Goal: Task Accomplishment & Management: Use online tool/utility

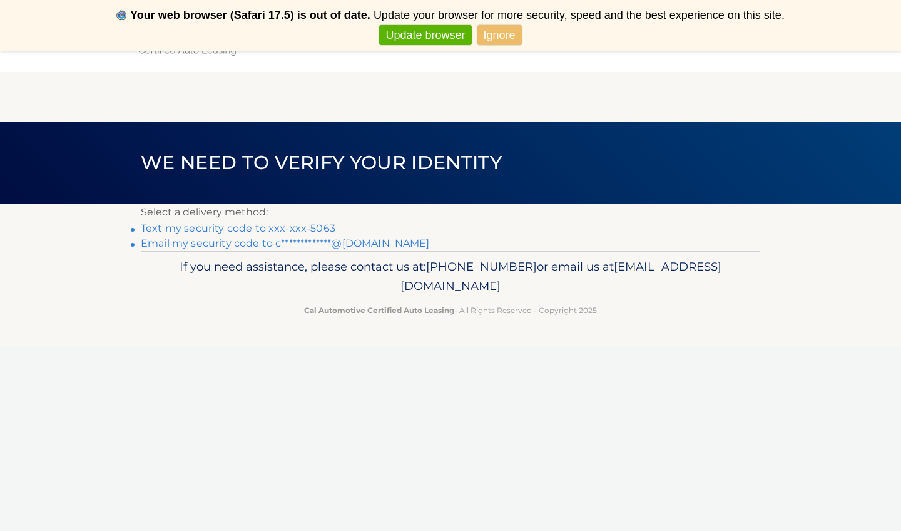
click at [191, 226] on link "Text my security code to xxx-xxx-5063" at bounding box center [238, 228] width 195 height 12
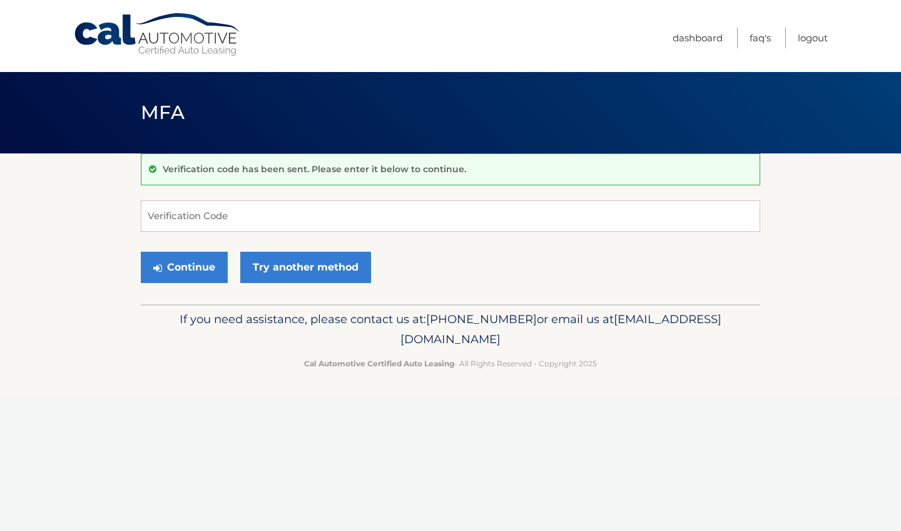
click at [198, 216] on input "Verification Code" at bounding box center [450, 215] width 619 height 31
type input "934025"
click at [195, 267] on button "Continue" at bounding box center [184, 267] width 87 height 31
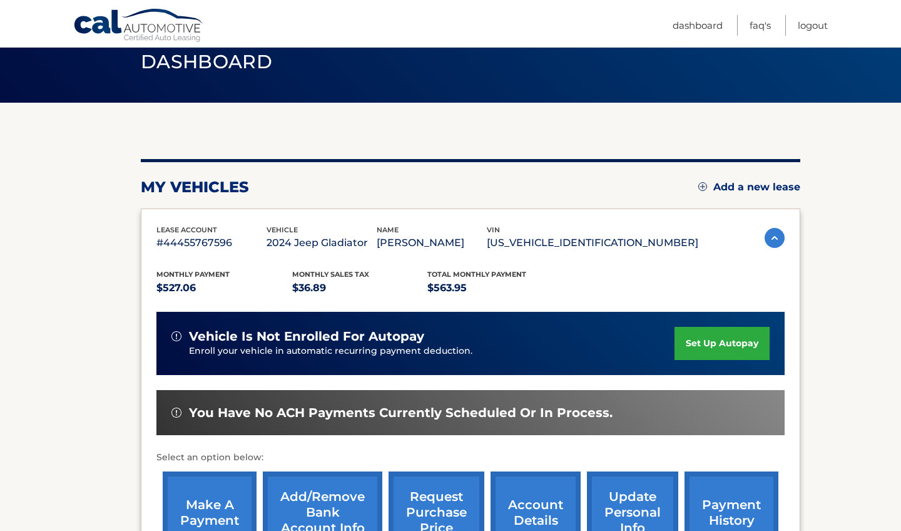
scroll to position [225, 0]
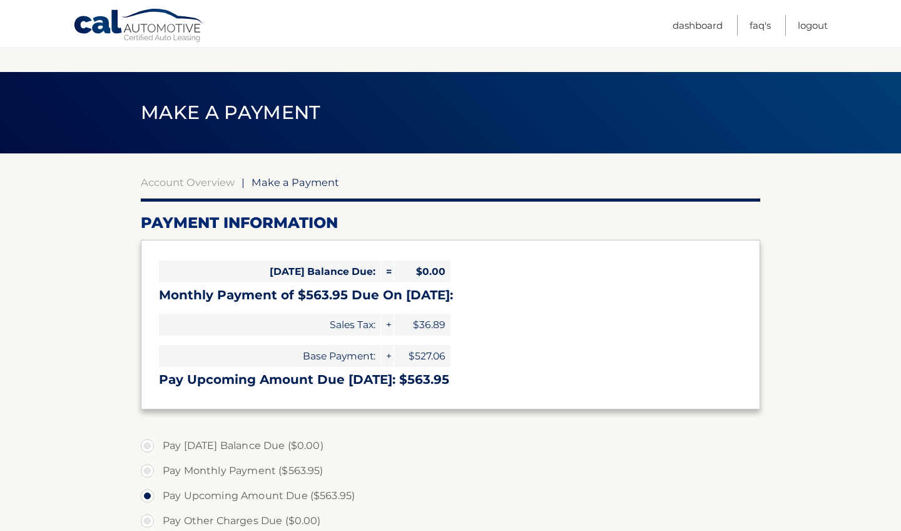
select select "MTU4MmJjY2EtMzU0Ni00ZDA5LWEyNGUtNThhNjg0MjY2NWFh"
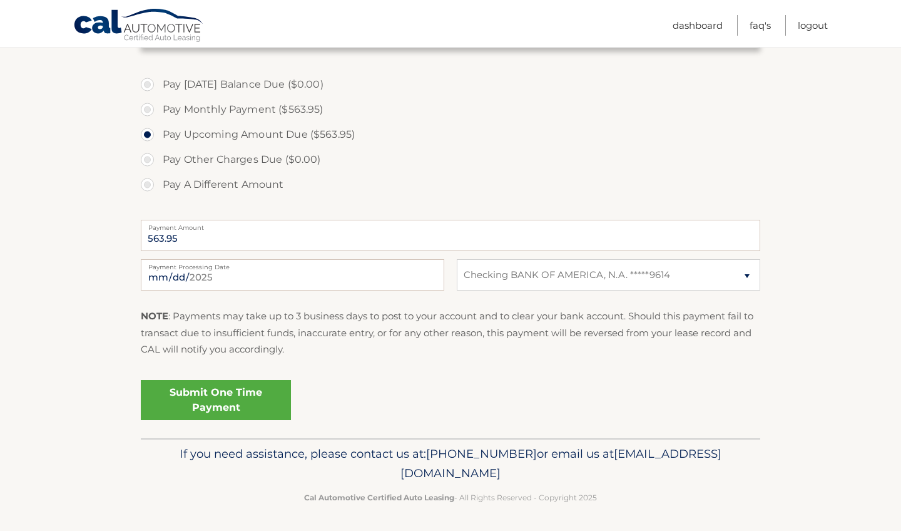
scroll to position [360, 0]
click at [216, 404] on link "Submit One Time Payment" at bounding box center [216, 400] width 150 height 40
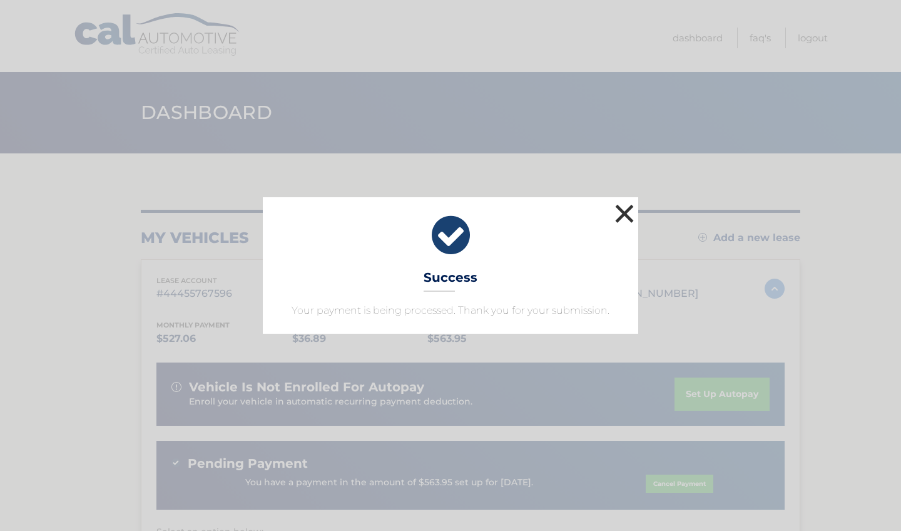
click at [629, 210] on button "×" at bounding box center [624, 213] width 25 height 25
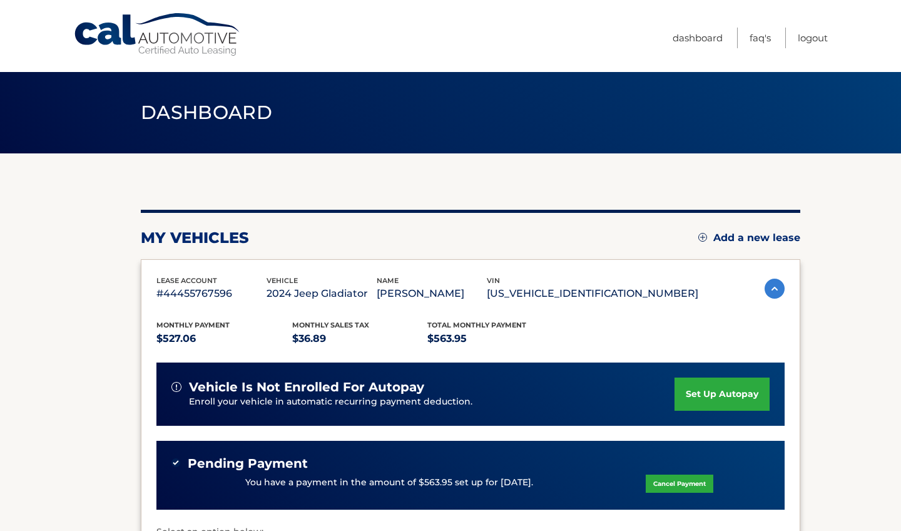
scroll to position [228, 0]
